Goal: Use online tool/utility: Utilize a website feature to perform a specific function

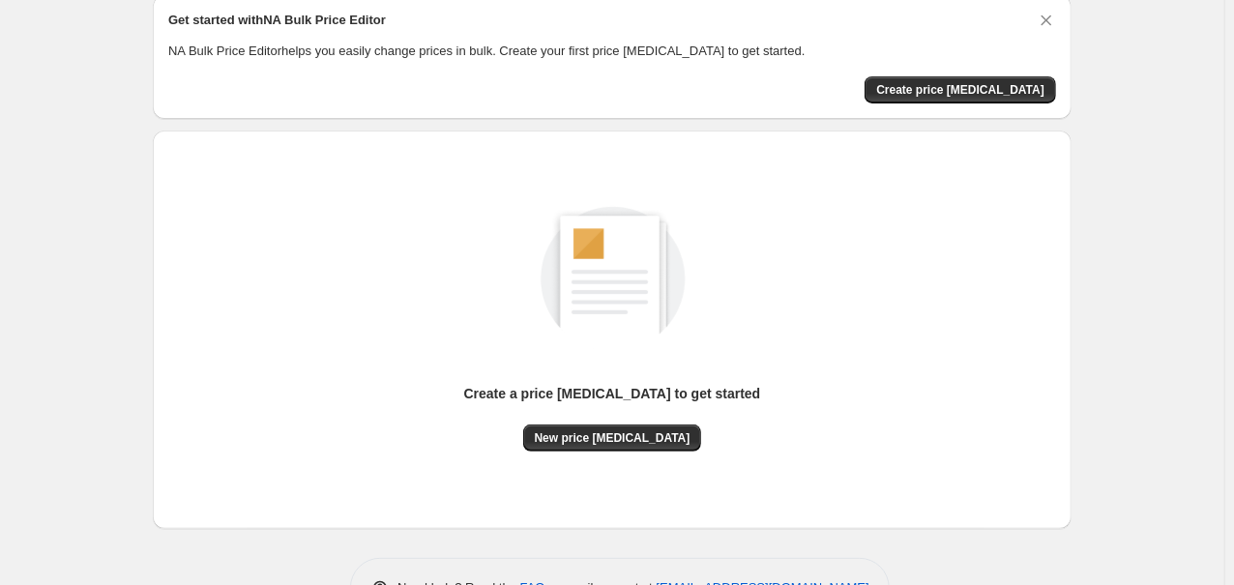
scroll to position [139, 0]
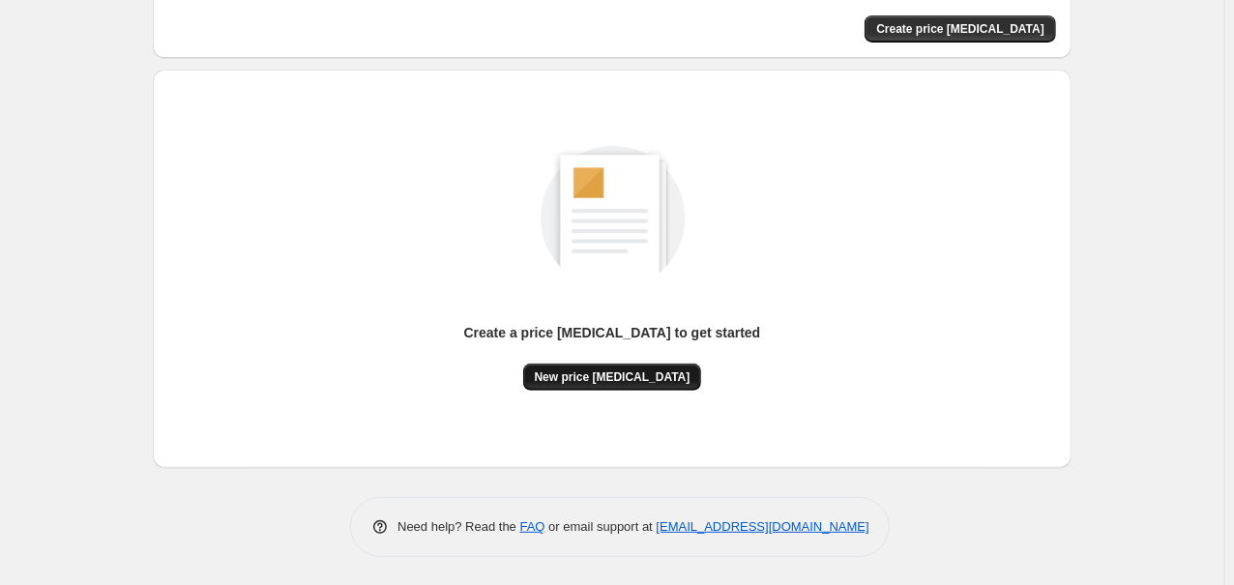
click at [622, 376] on span "New price [MEDICAL_DATA]" at bounding box center [613, 376] width 156 height 15
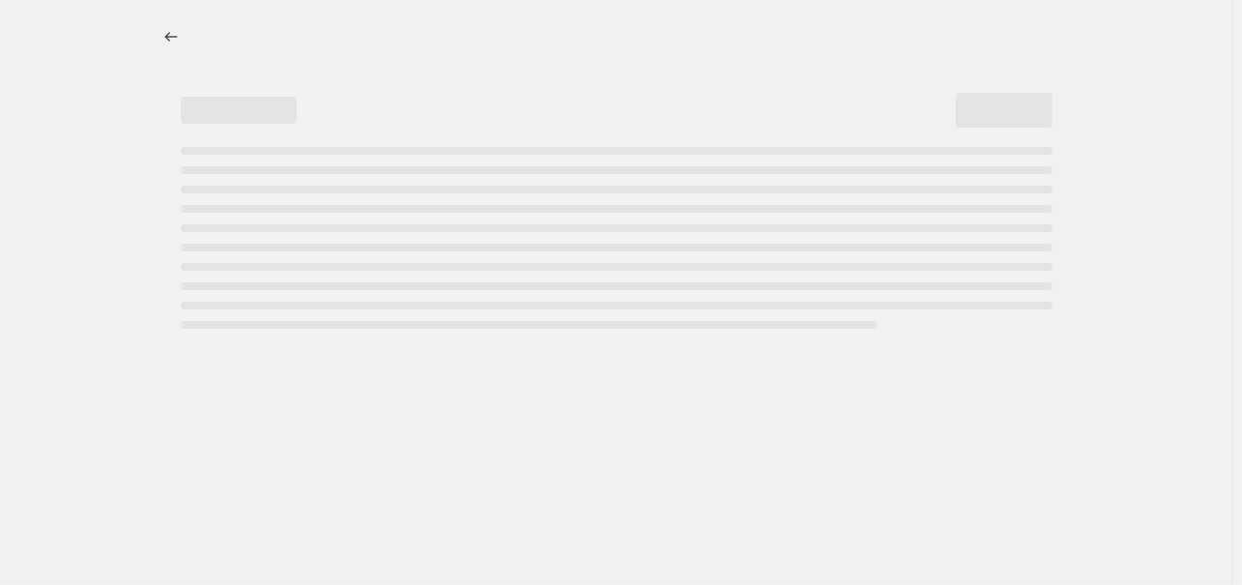
select select "percentage"
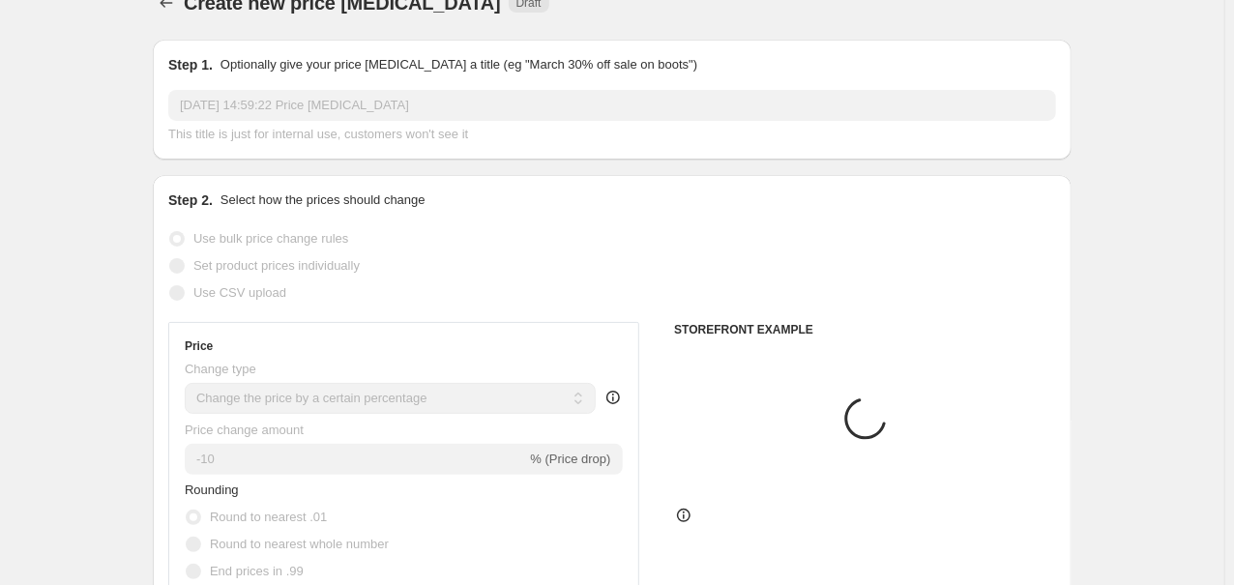
scroll to position [310, 0]
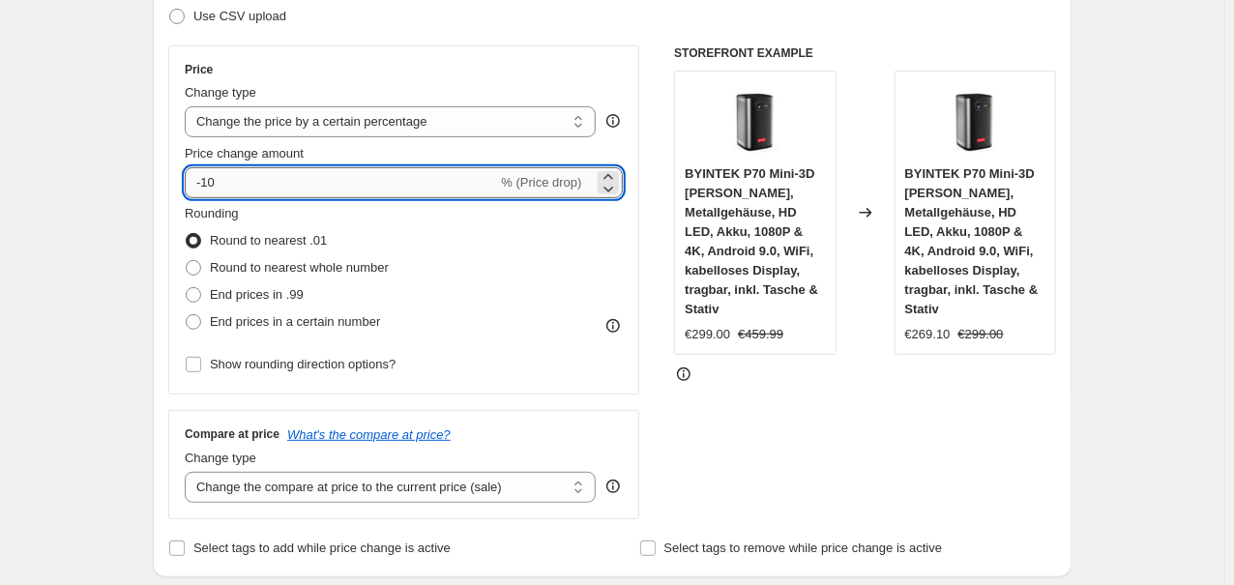
click at [297, 182] on input "-10" at bounding box center [341, 182] width 312 height 31
type input "-1"
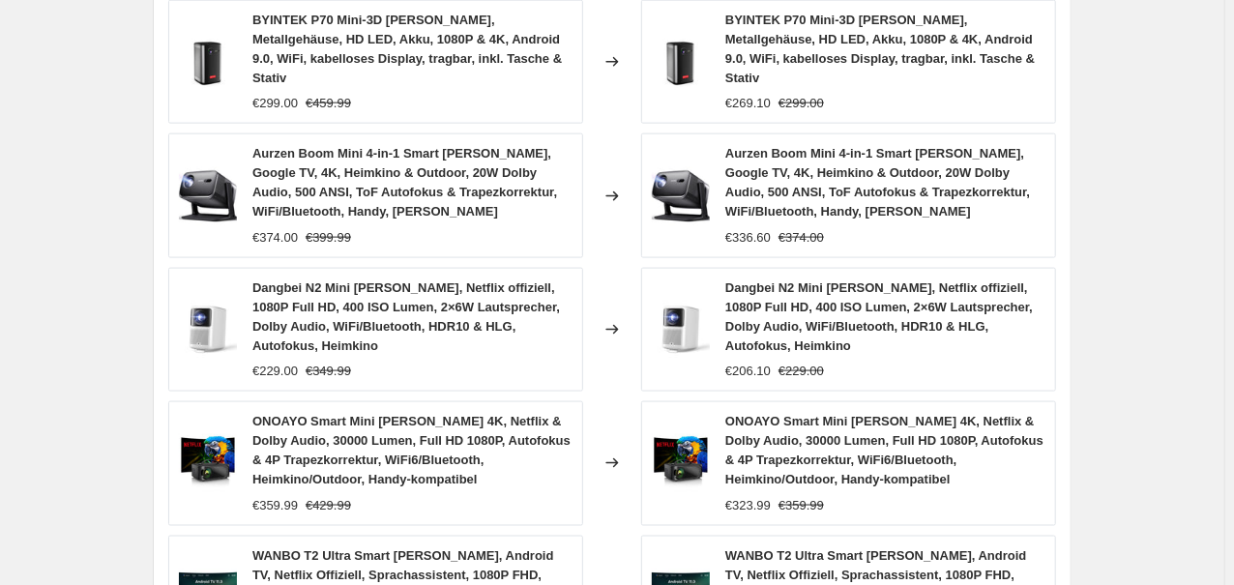
scroll to position [1556, 0]
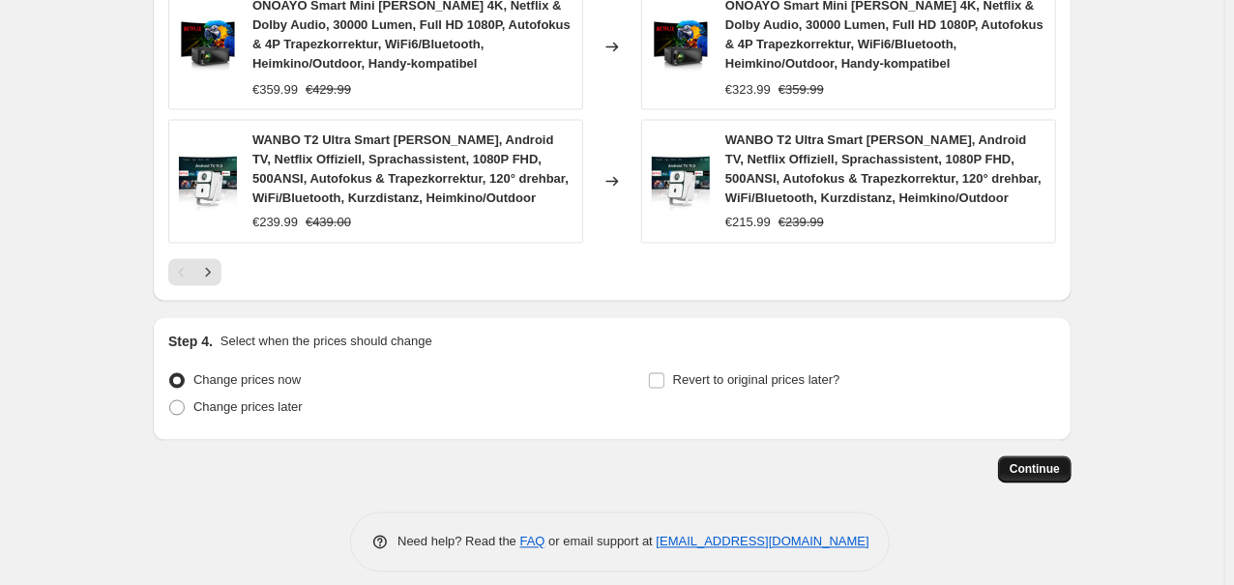
type input "-35"
click at [1044, 456] on button "Continue" at bounding box center [1034, 469] width 73 height 27
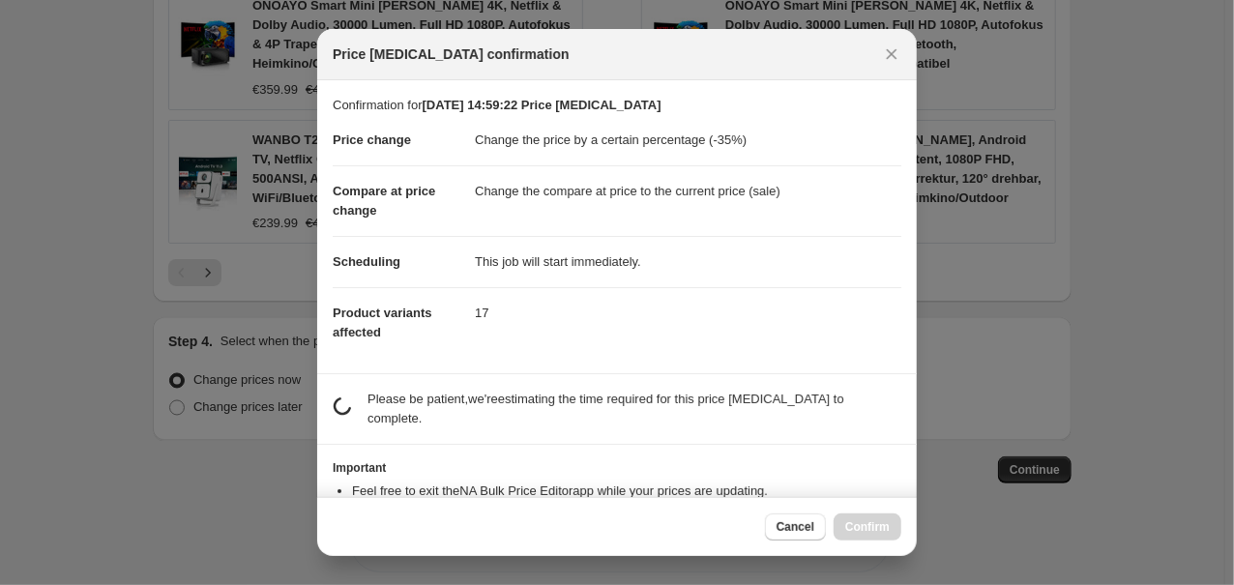
scroll to position [232, 0]
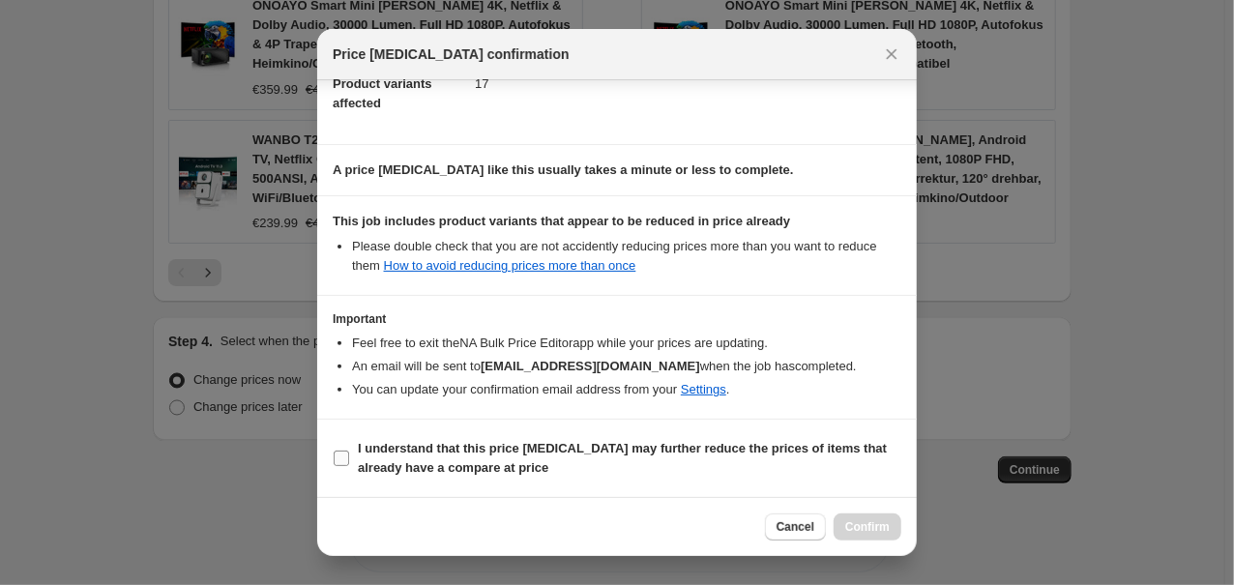
click at [392, 450] on b "I understand that this price [MEDICAL_DATA] may further reduce the prices of it…" at bounding box center [622, 458] width 529 height 34
click at [349, 451] on input "I understand that this price [MEDICAL_DATA] may further reduce the prices of it…" at bounding box center [341, 458] width 15 height 15
checkbox input "true"
click at [854, 530] on span "Confirm" at bounding box center [867, 526] width 44 height 15
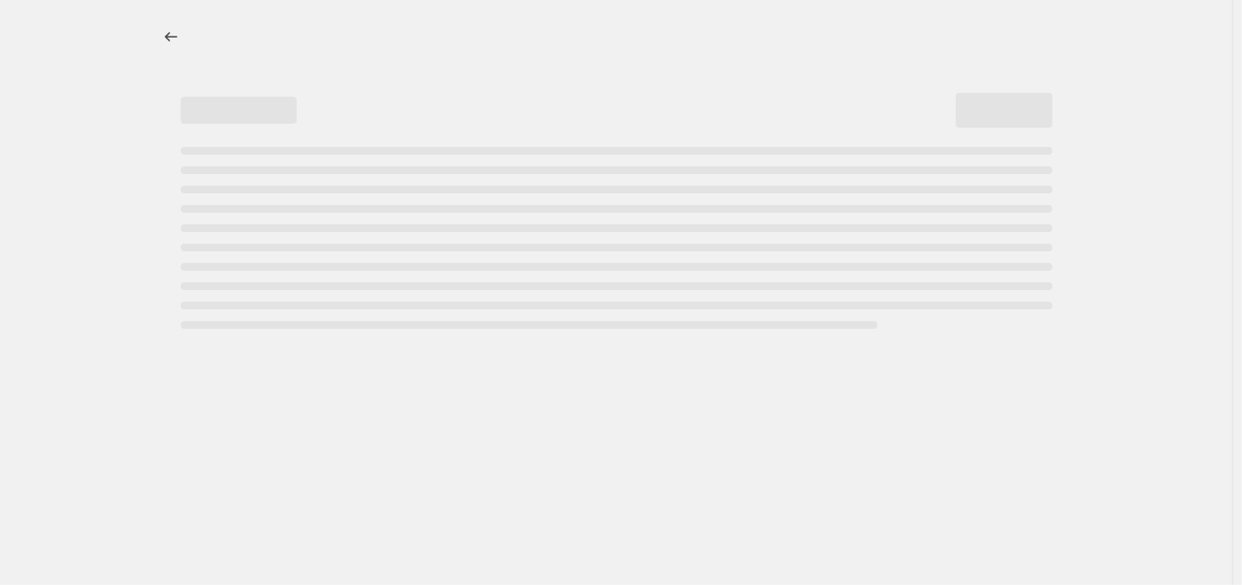
select select "percentage"
